Goal: Transaction & Acquisition: Purchase product/service

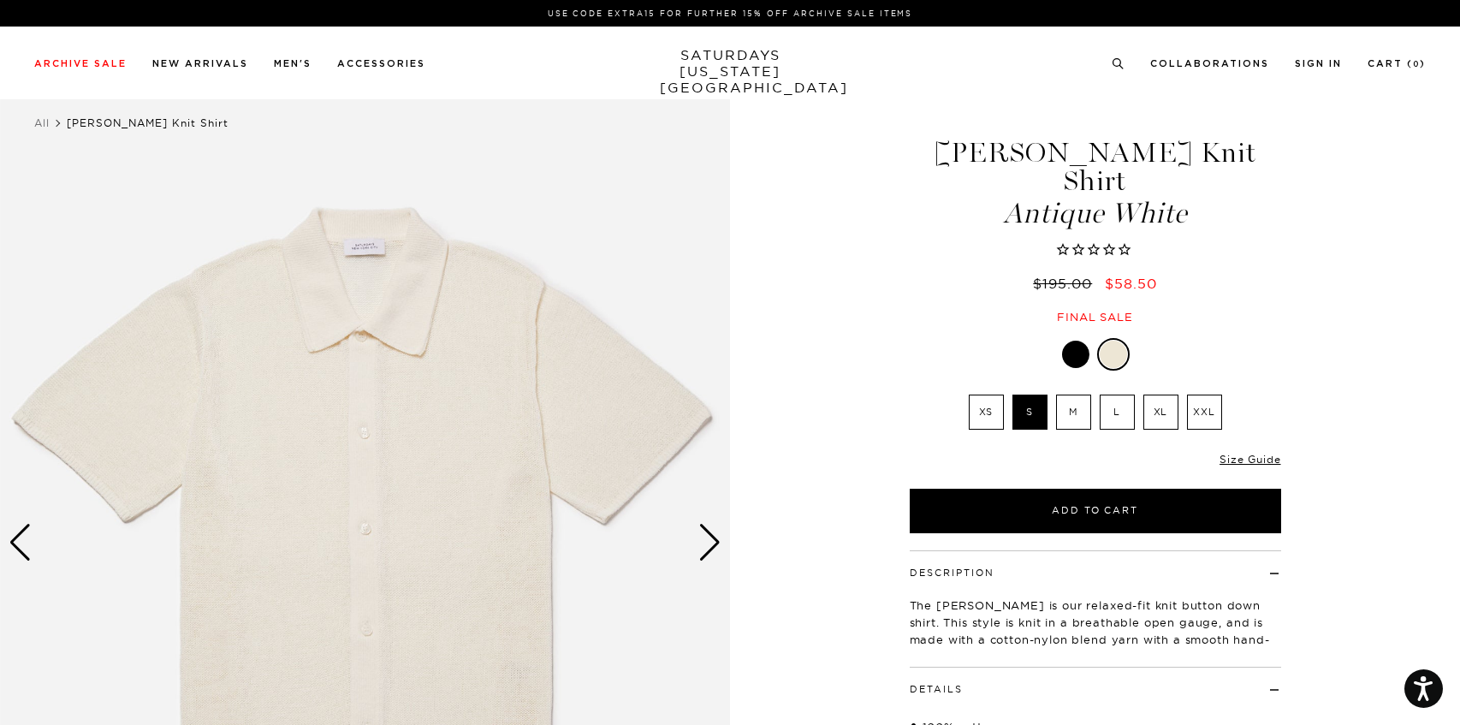
click at [706, 540] on div "Next slide" at bounding box center [709, 543] width 23 height 38
click at [716, 542] on div "Next slide" at bounding box center [709, 543] width 23 height 38
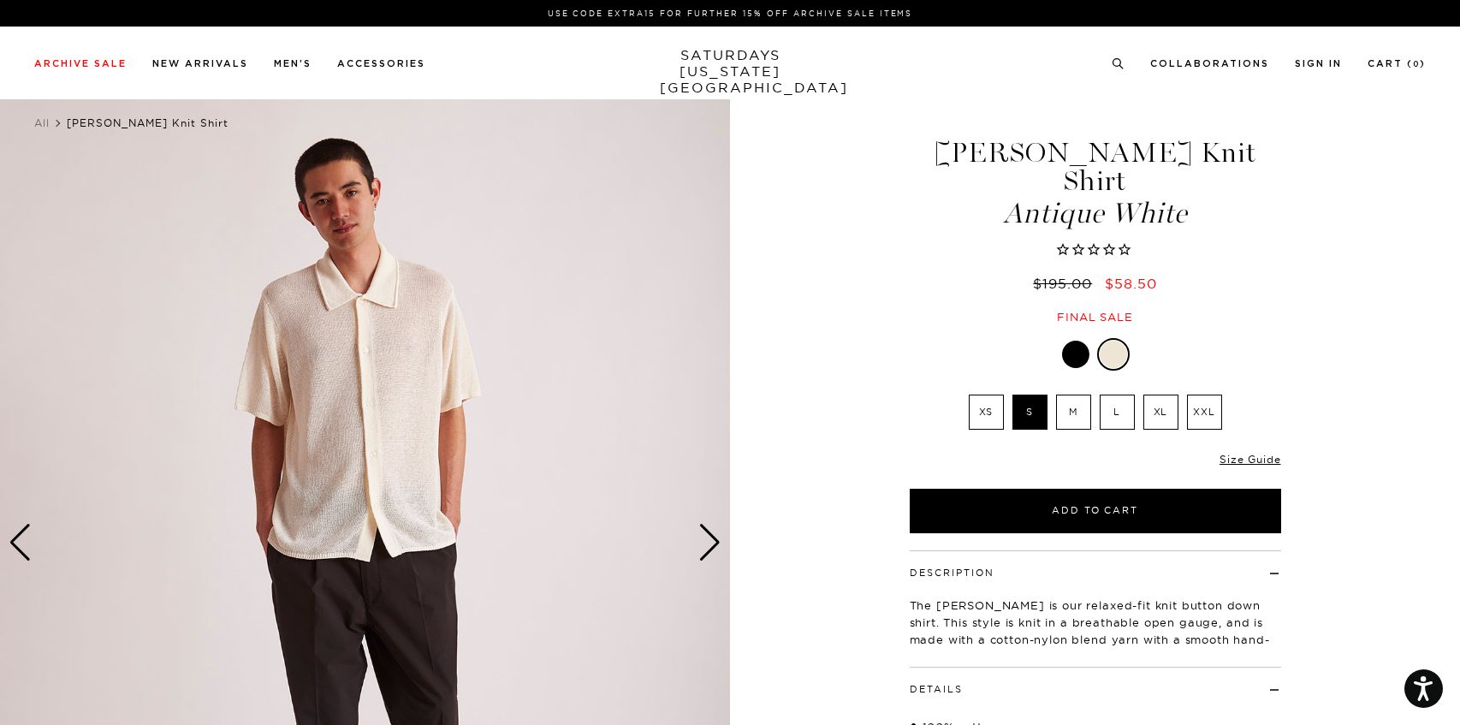
click at [716, 542] on div "Next slide" at bounding box center [709, 543] width 23 height 38
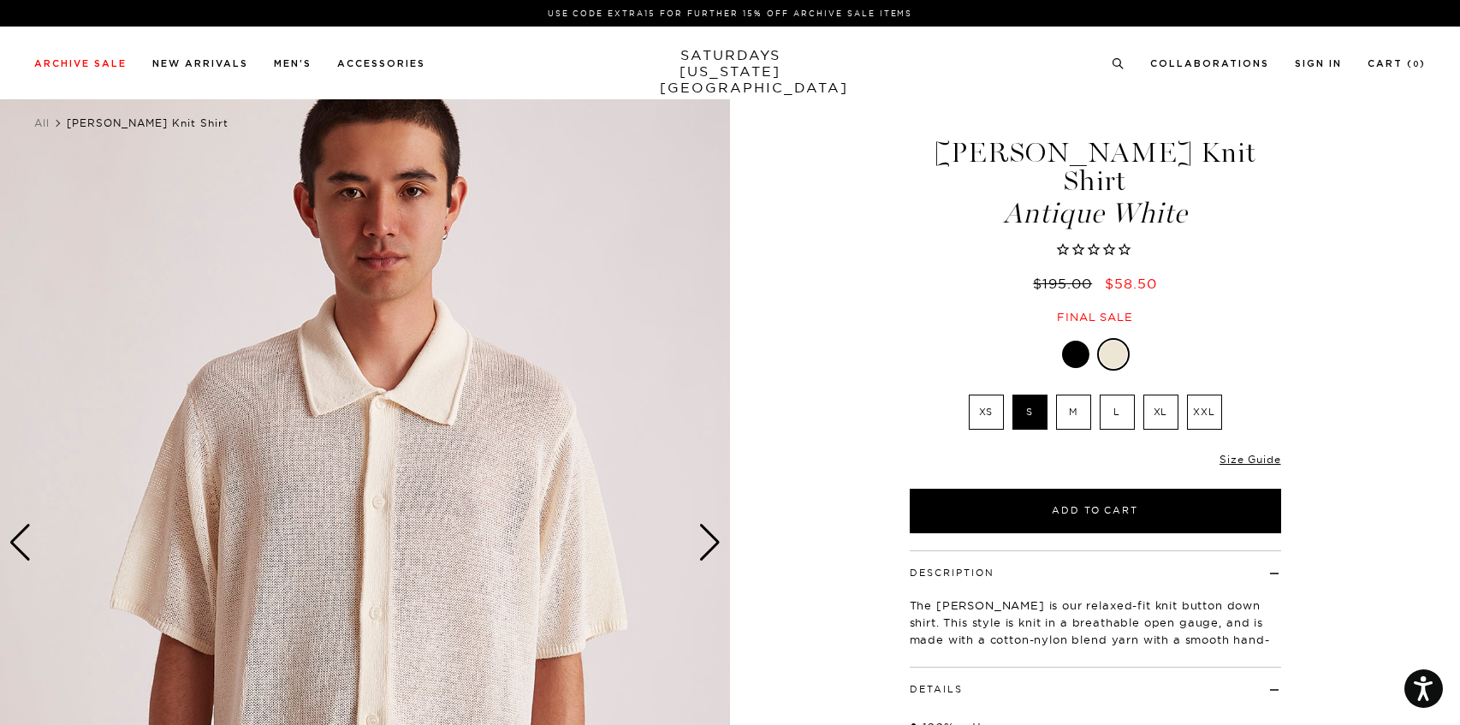
click at [716, 542] on div "Next slide" at bounding box center [709, 543] width 23 height 38
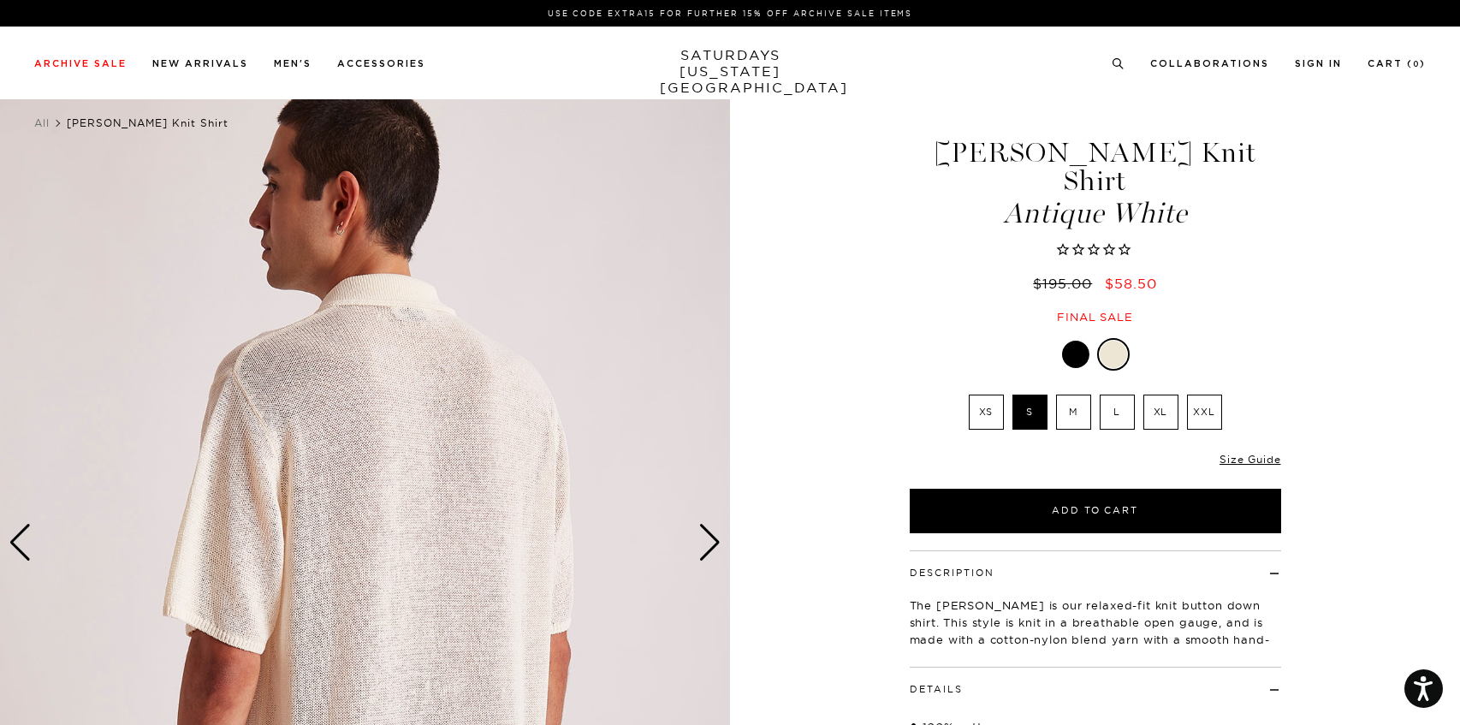
click at [1077, 341] on div at bounding box center [1075, 354] width 27 height 27
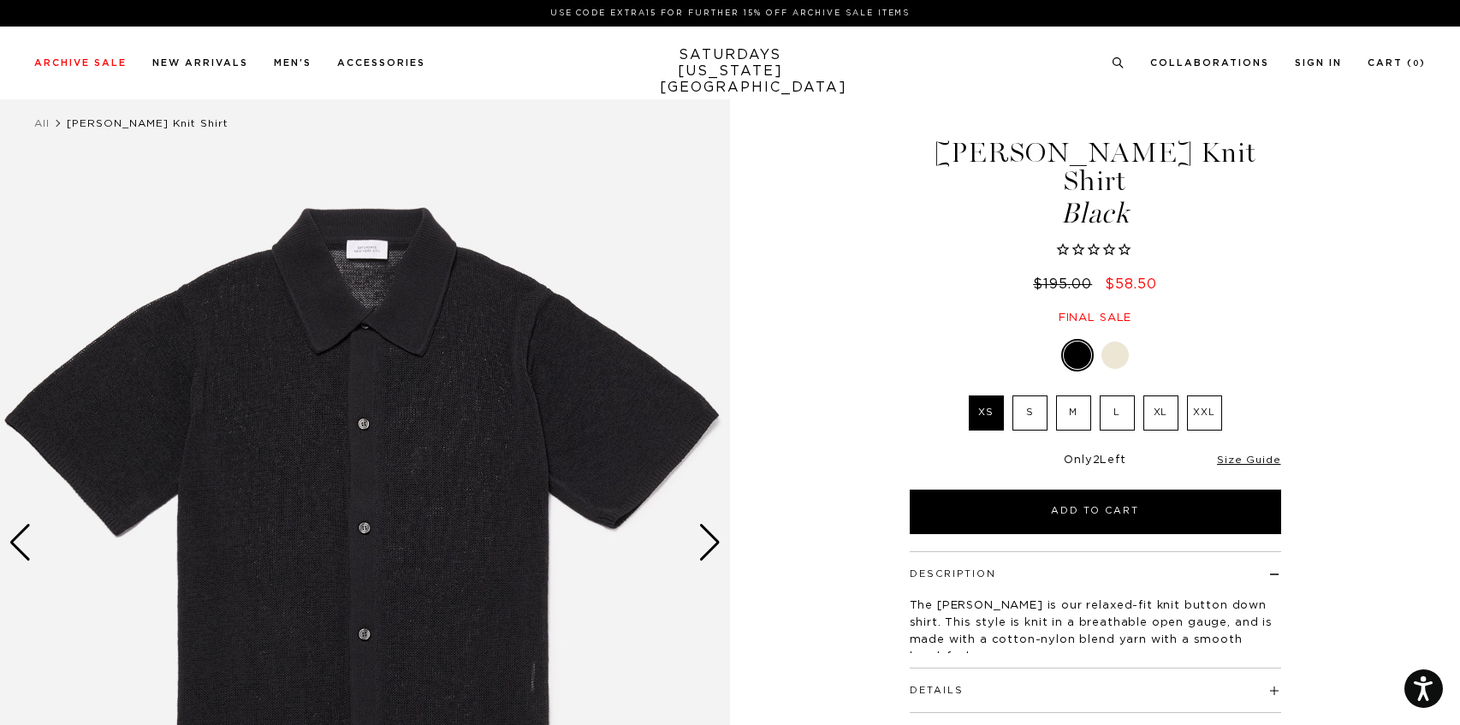
click at [711, 543] on div "Next slide" at bounding box center [709, 543] width 23 height 38
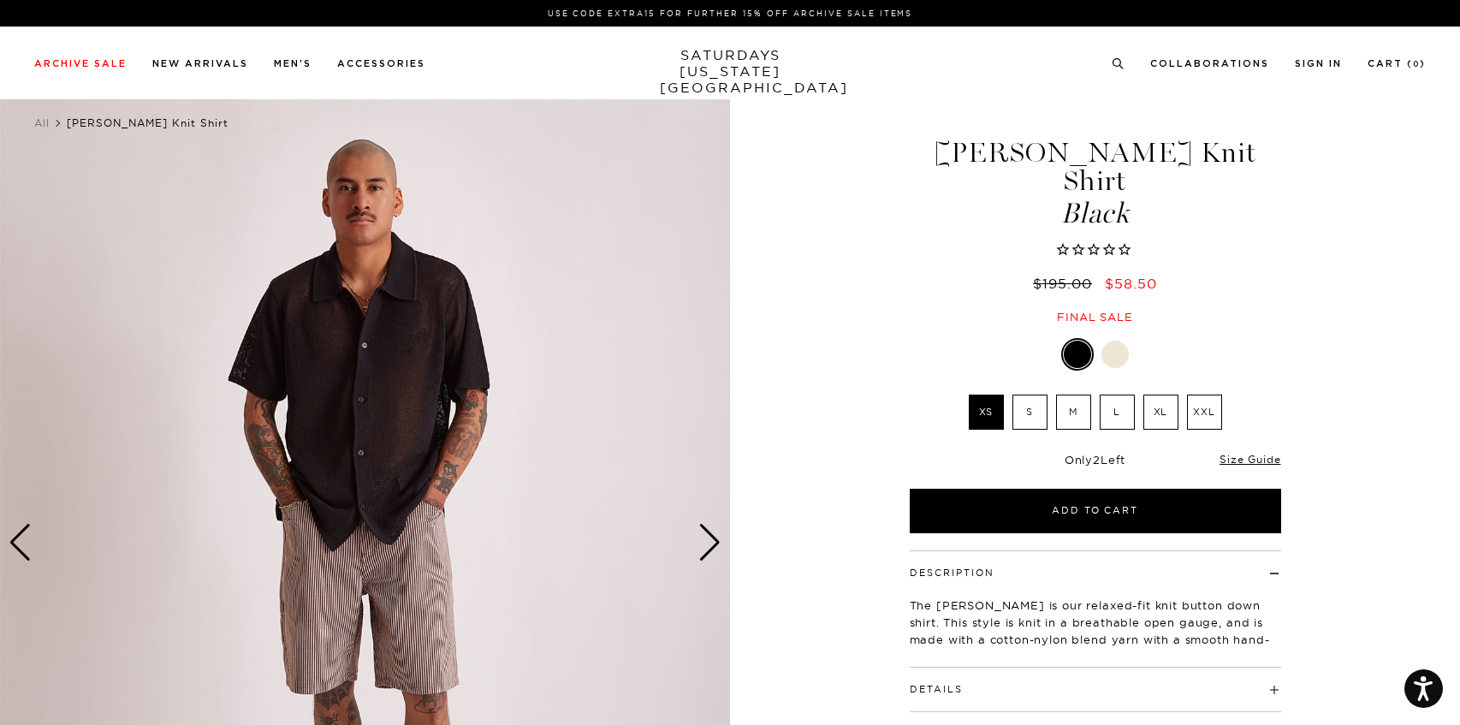
click at [711, 542] on div "Next slide" at bounding box center [709, 543] width 23 height 38
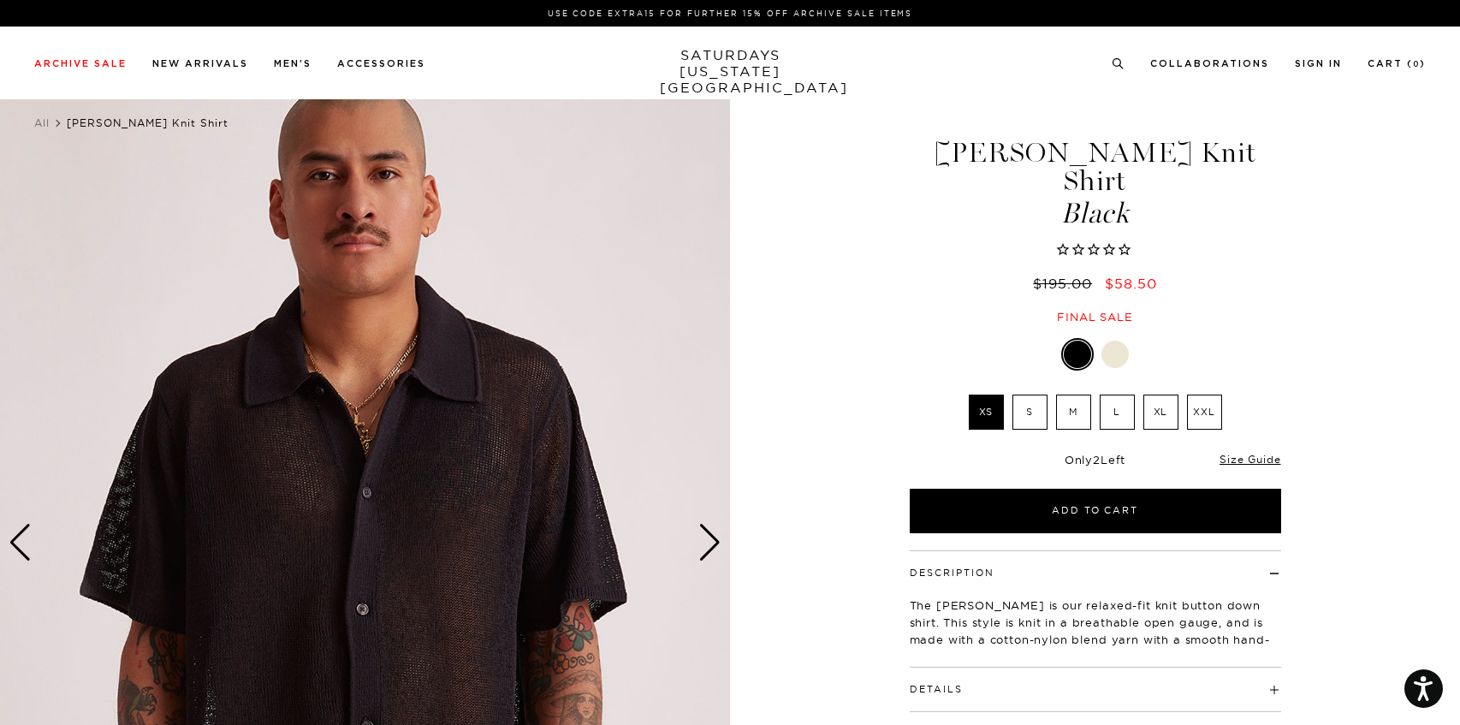
click at [1116, 341] on div at bounding box center [1114, 354] width 27 height 27
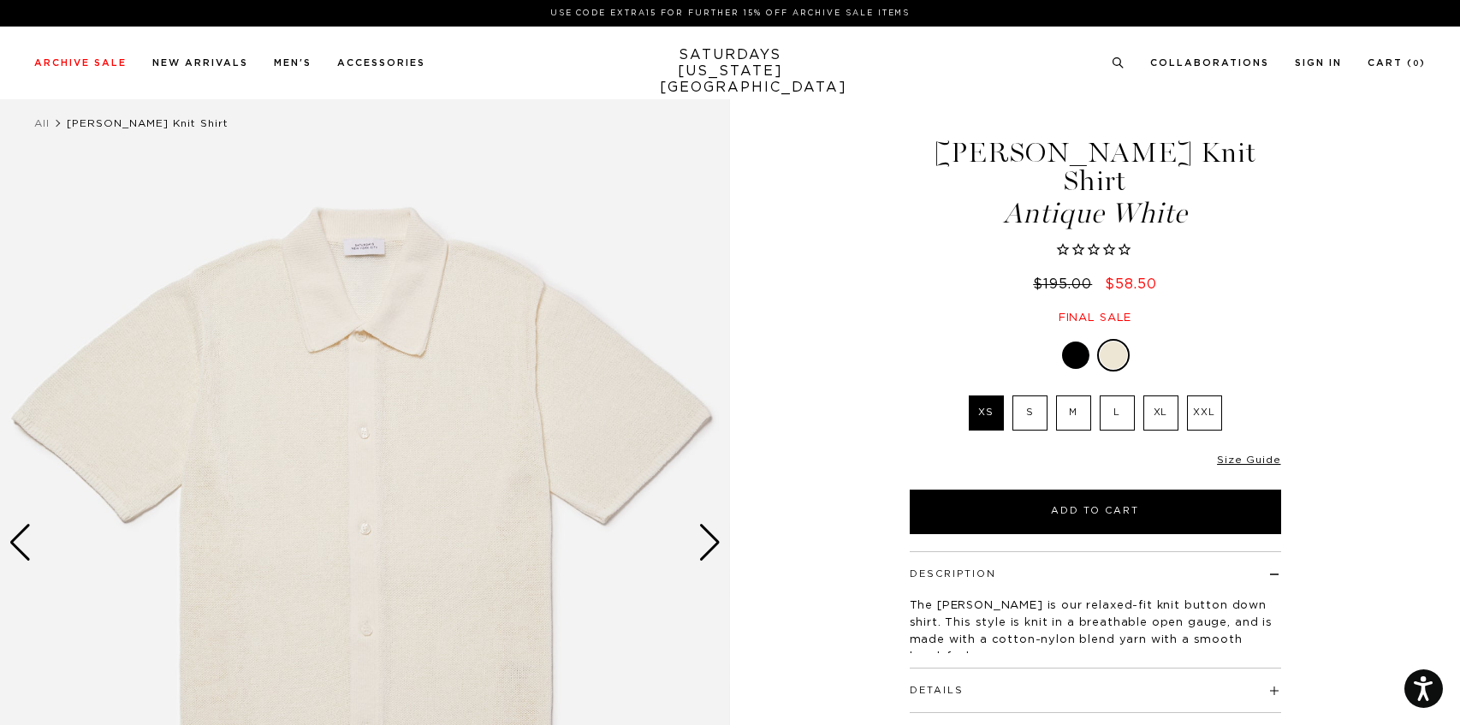
click at [719, 536] on div "Next slide" at bounding box center [709, 543] width 23 height 38
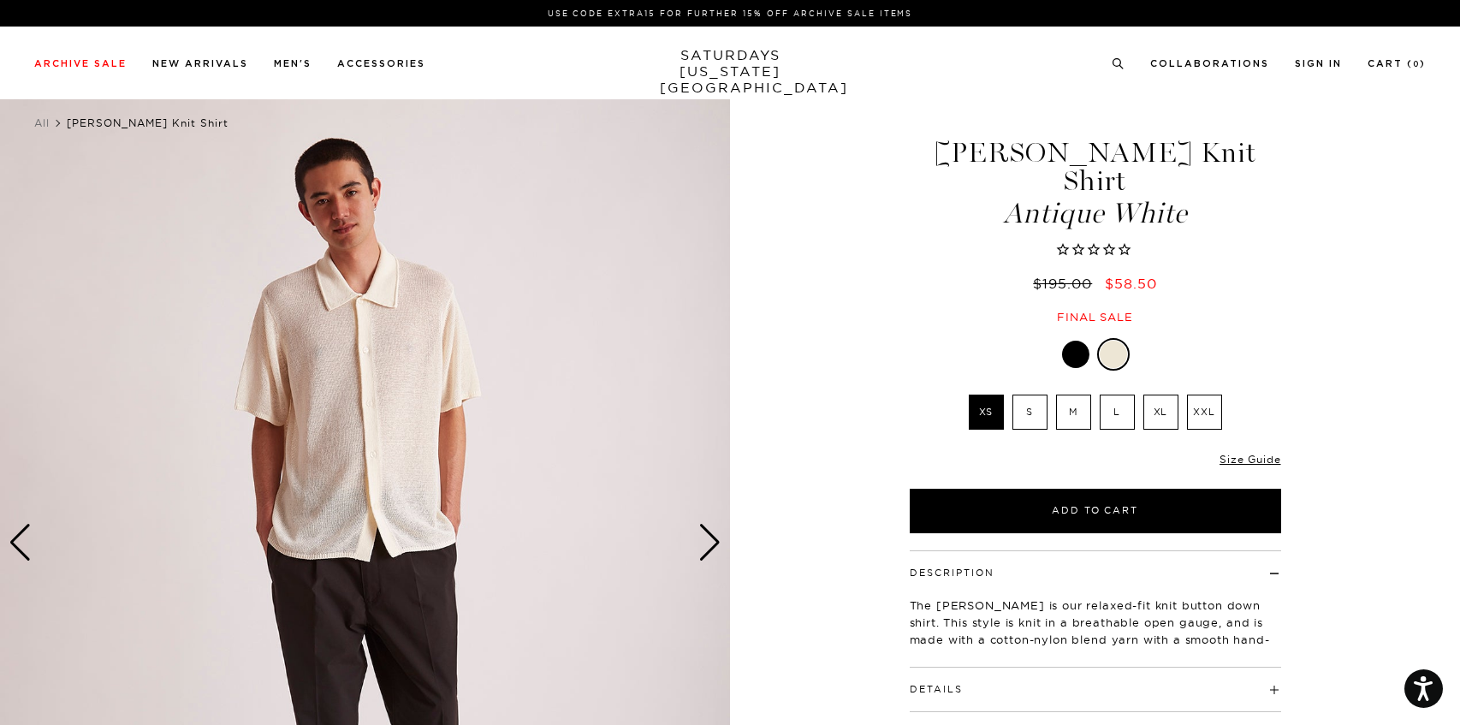
click at [779, 440] on div "2 / 5" at bounding box center [730, 542] width 1460 height 912
